Goal: Information Seeking & Learning: Learn about a topic

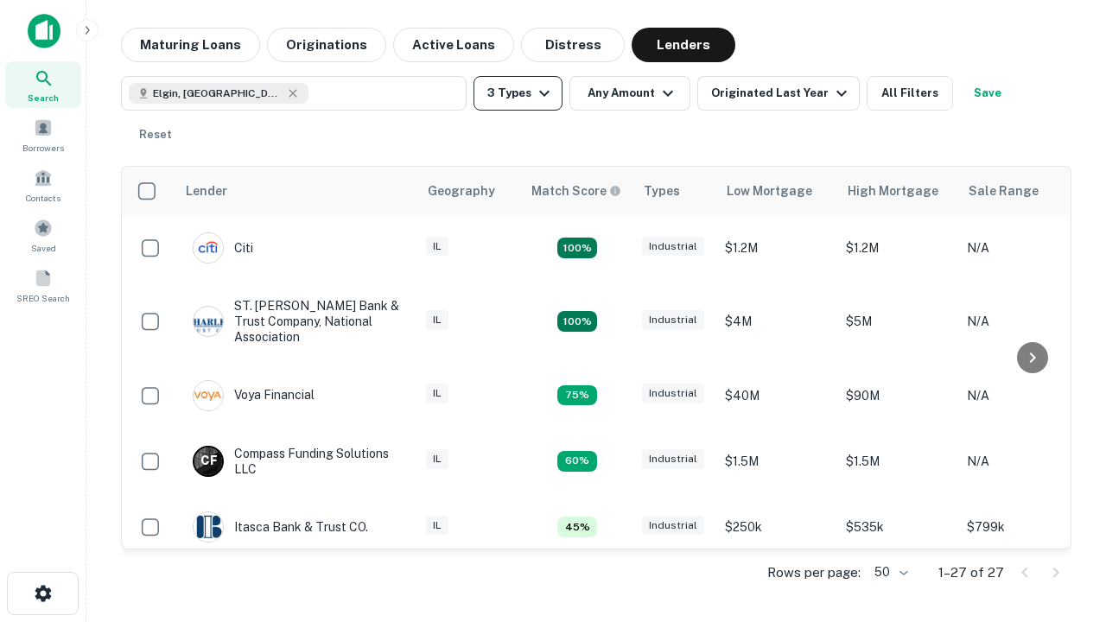
click at [518, 93] on button "3 Types" at bounding box center [518, 93] width 89 height 35
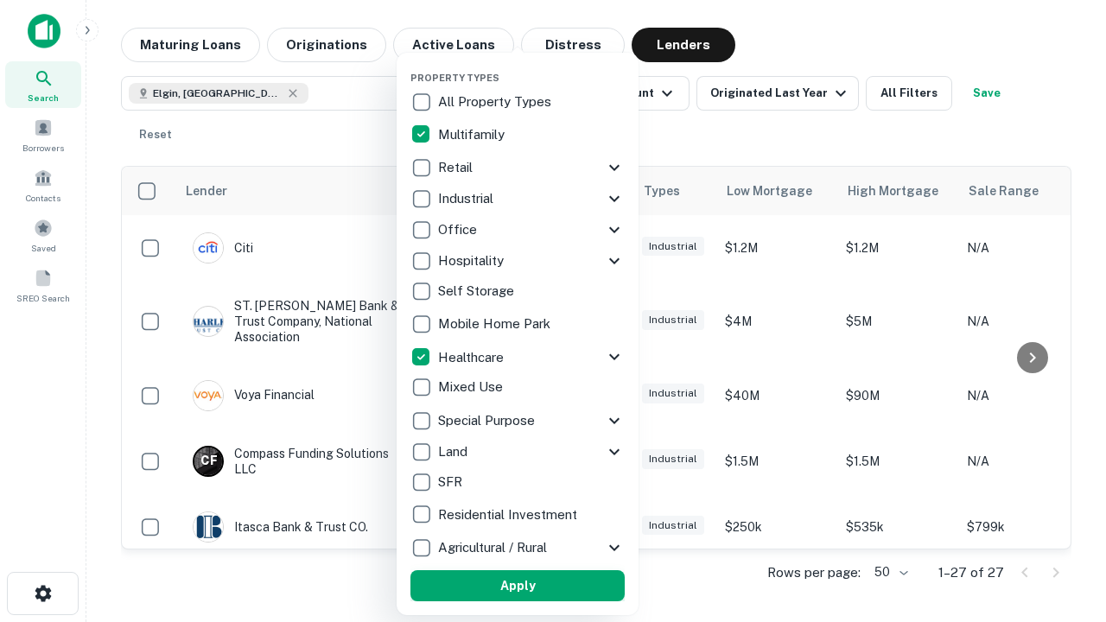
click at [518, 586] on button "Apply" at bounding box center [518, 585] width 214 height 31
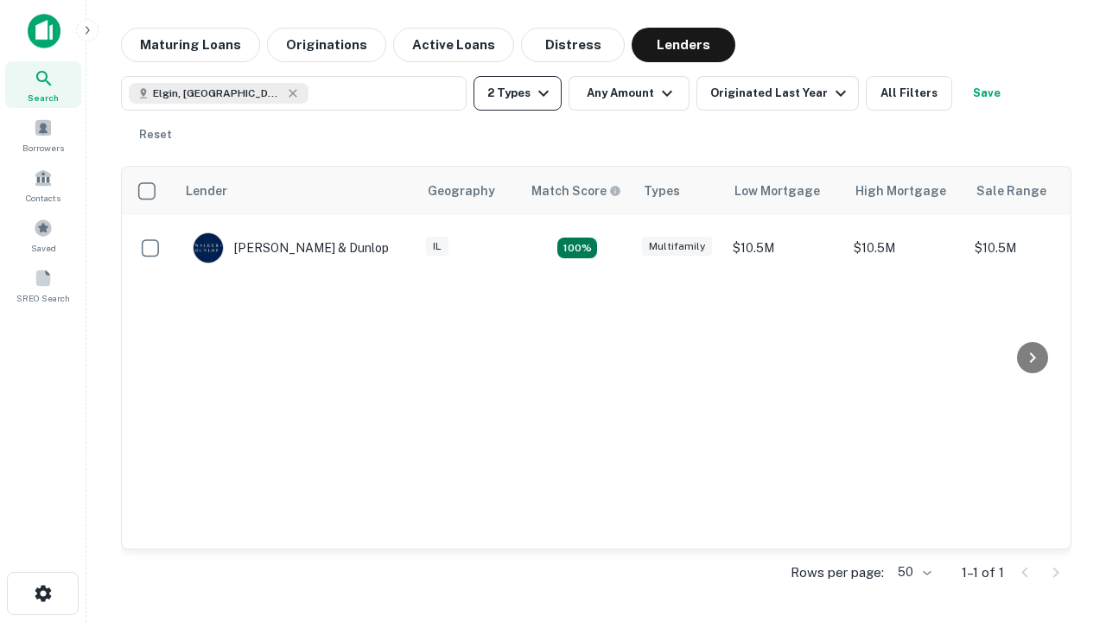
click at [518, 93] on button "2 Types" at bounding box center [518, 93] width 88 height 35
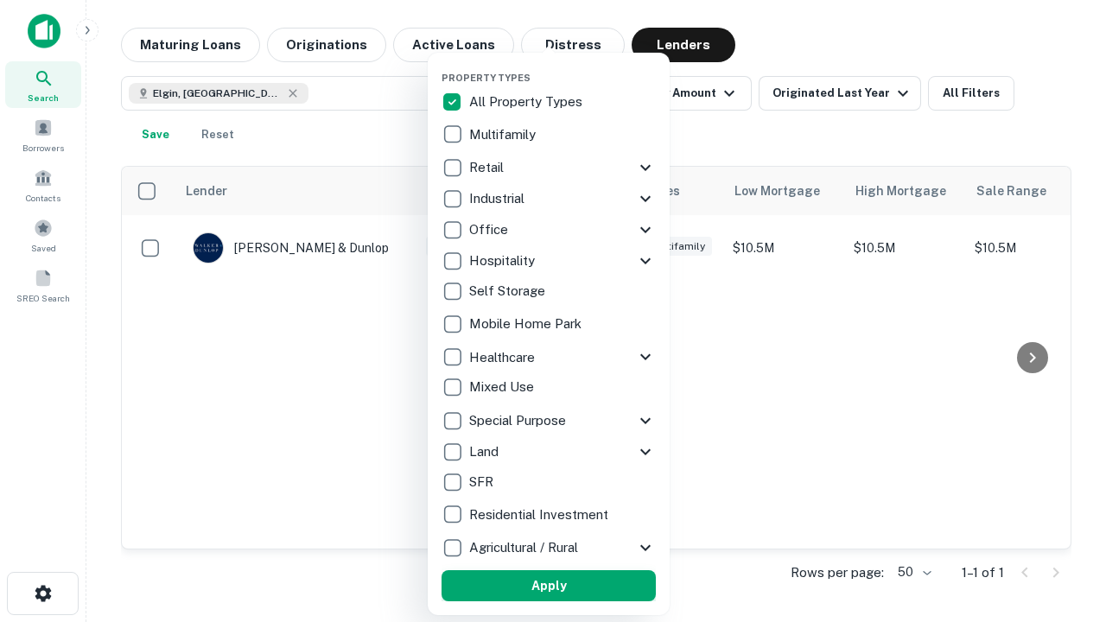
click at [549, 586] on button "Apply" at bounding box center [549, 585] width 214 height 31
